Goal: Check status: Check status

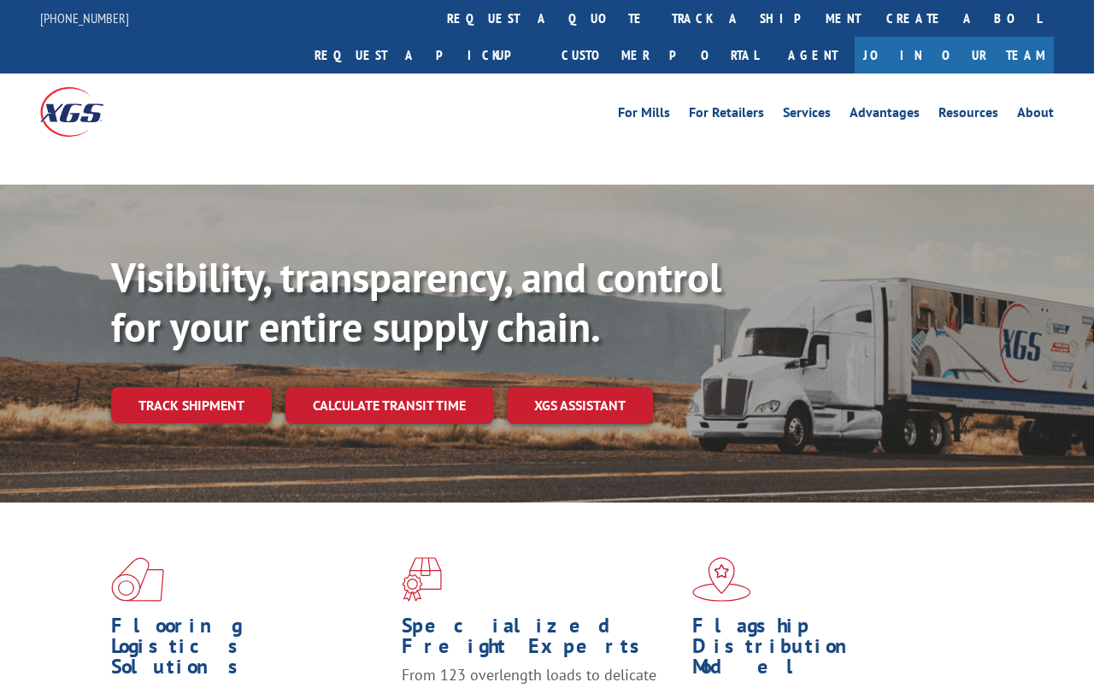
scroll to position [6, 0]
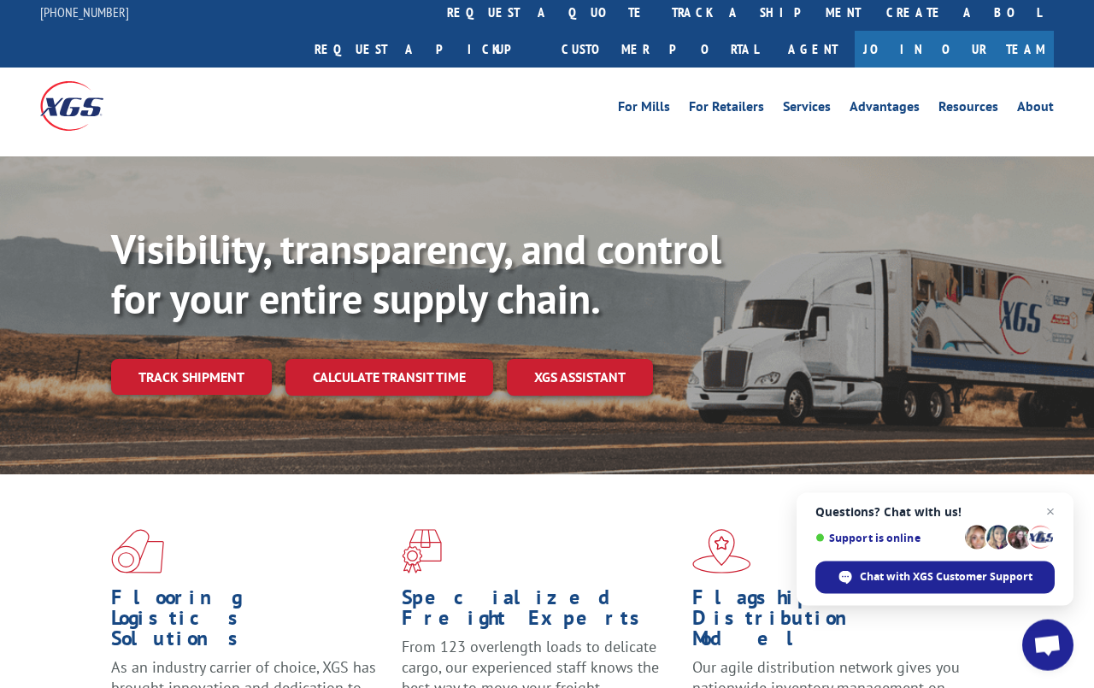
click at [659, 18] on link "track a shipment" at bounding box center [766, 12] width 215 height 37
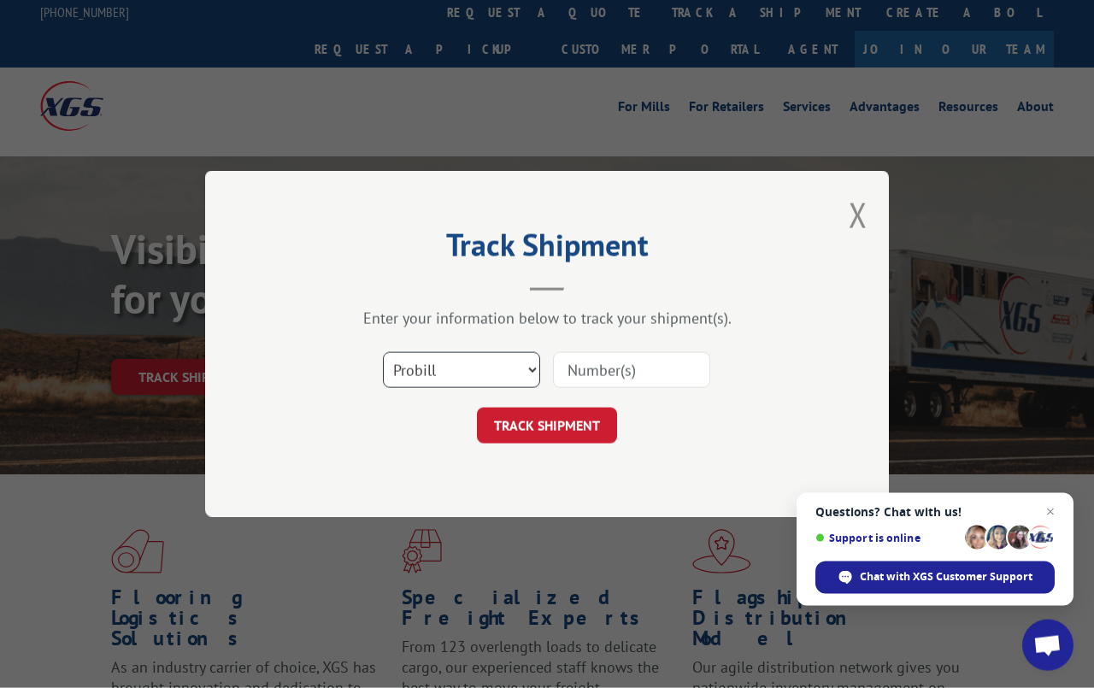
click at [463, 369] on select "Select category... Probill BOL PO" at bounding box center [461, 370] width 157 height 36
select select "po"
click at [622, 368] on input at bounding box center [631, 370] width 157 height 36
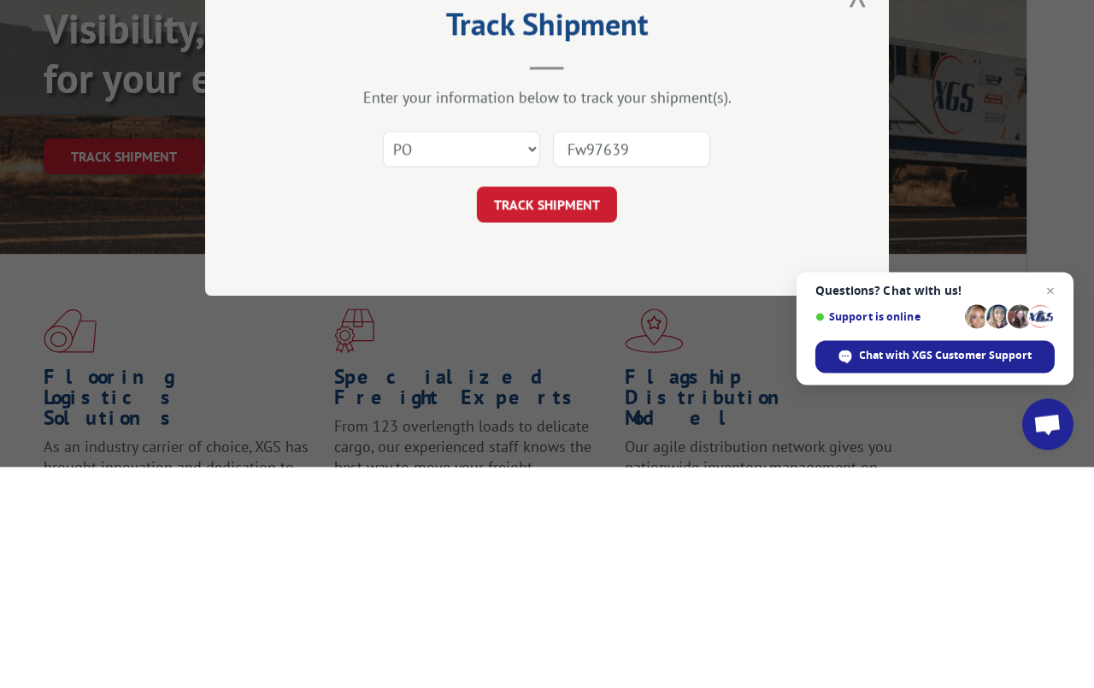
type input "Fw976393"
click at [546, 408] on button "TRACK SHIPMENT" at bounding box center [547, 426] width 140 height 36
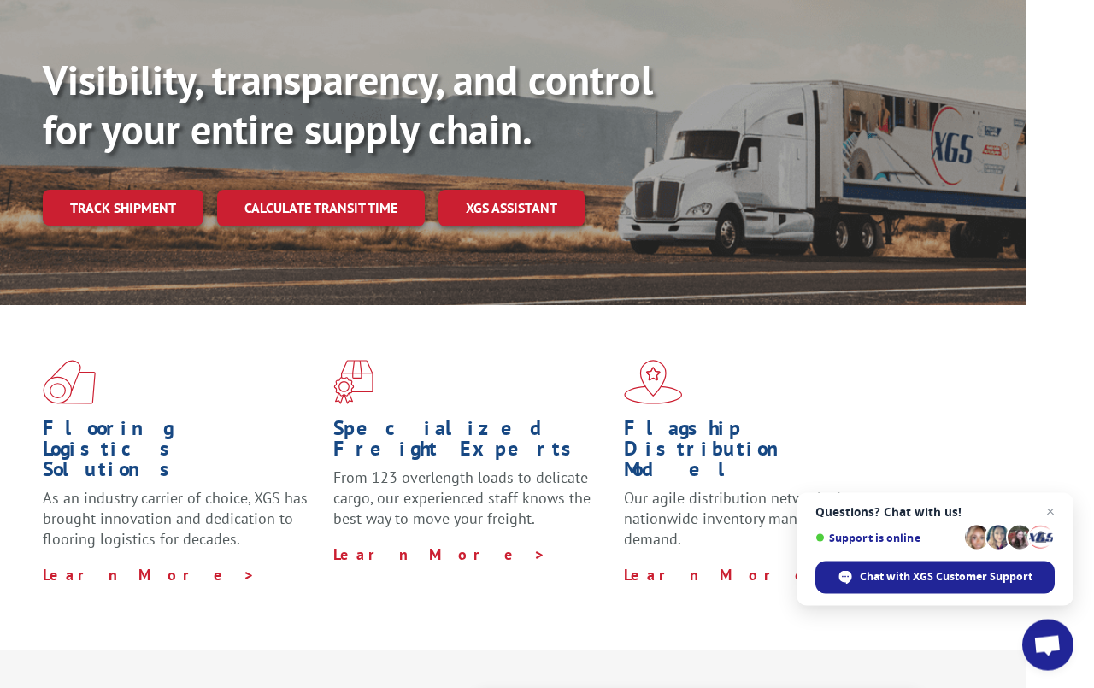
scroll to position [175, 68]
click at [143, 190] on link "Track shipment" at bounding box center [123, 208] width 161 height 36
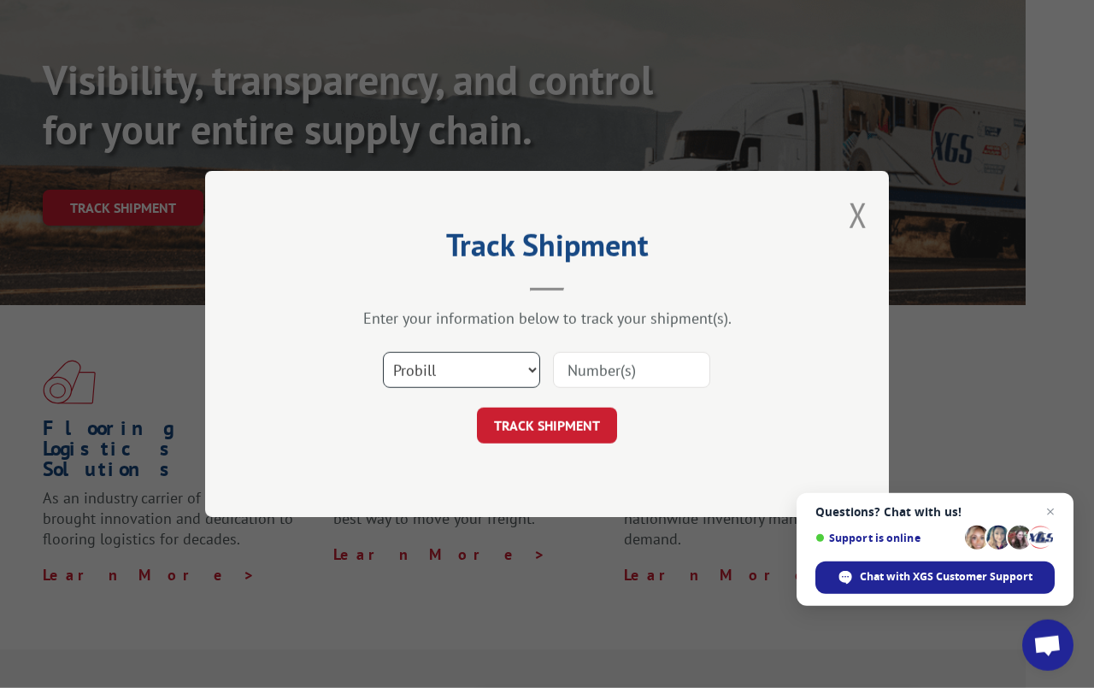
click at [453, 373] on select "Select category... Probill BOL PO" at bounding box center [461, 370] width 157 height 36
select select "po"
click at [628, 368] on input at bounding box center [631, 370] width 157 height 36
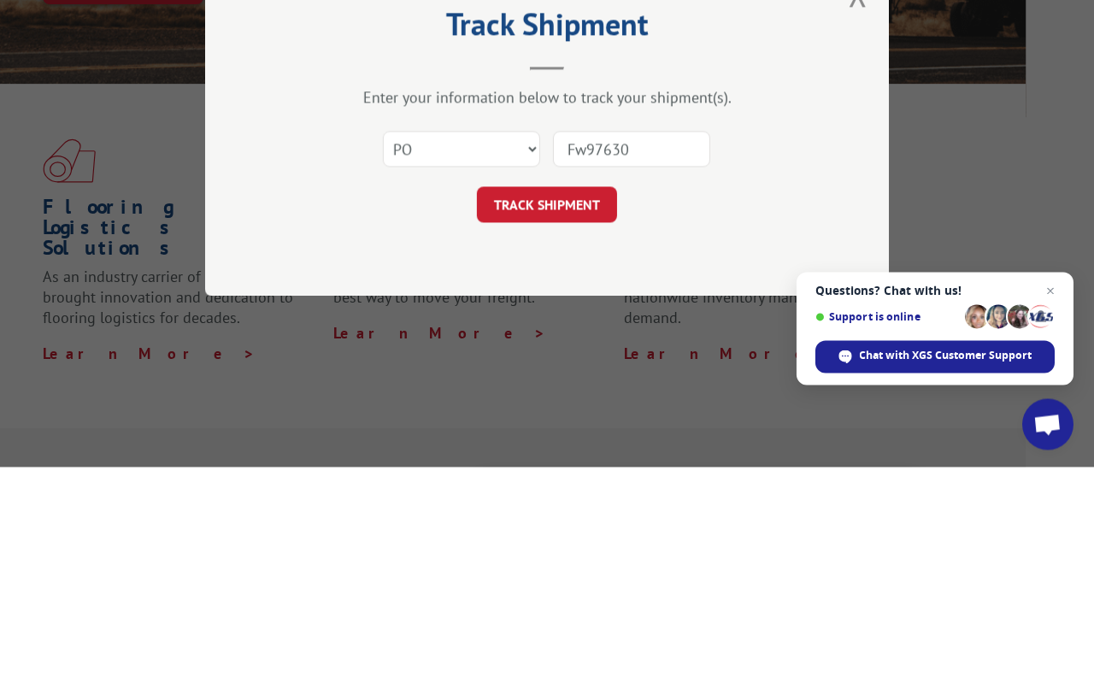
type input "Fw976303"
click at [553, 408] on button "TRACK SHIPMENT" at bounding box center [547, 426] width 140 height 36
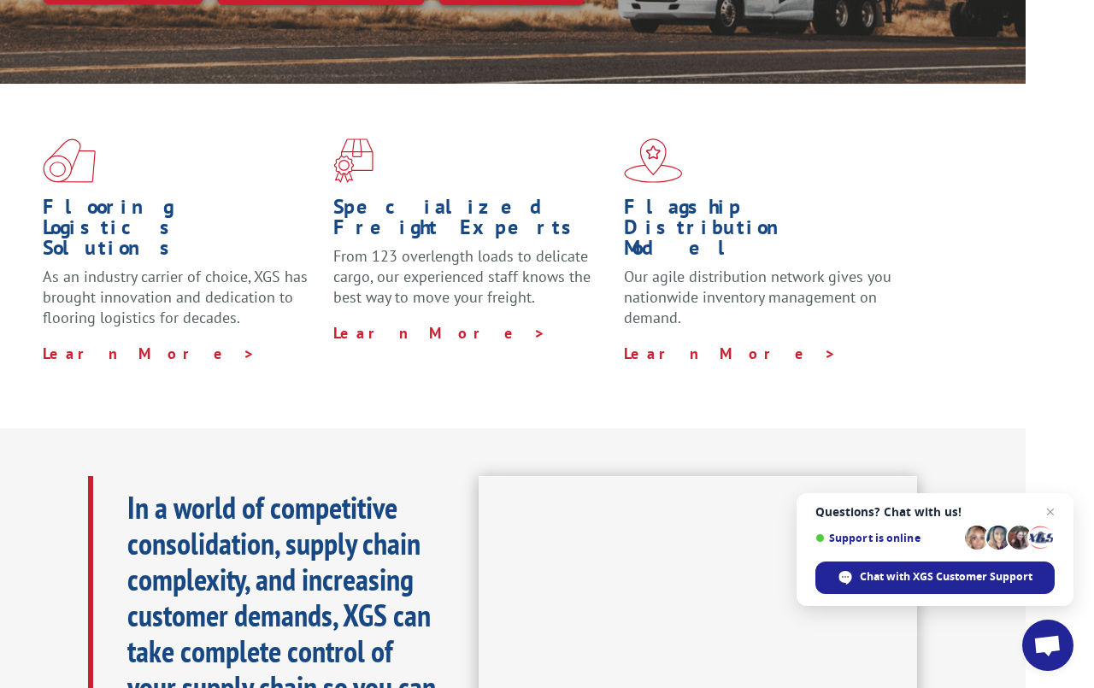
scroll to position [397, 68]
